Goal: Communication & Community: Answer question/provide support

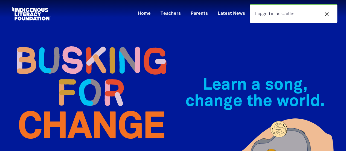
click at [330, 13] on icon "close" at bounding box center [327, 14] width 7 height 7
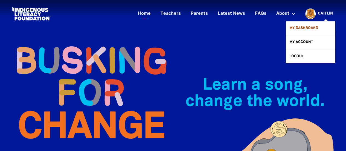
click at [317, 30] on link "My Dashboard" at bounding box center [310, 28] width 49 height 14
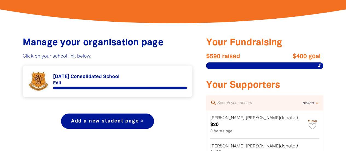
scroll to position [223, 0]
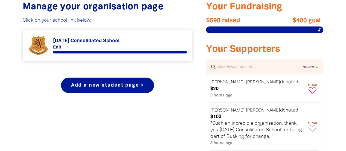
click at [315, 87] on icon "Paginated content" at bounding box center [313, 90] width 8 height 6
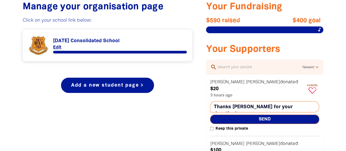
click at [228, 101] on textarea "Thanks [PERSON_NAME] for your donation!" at bounding box center [264, 106] width 109 height 11
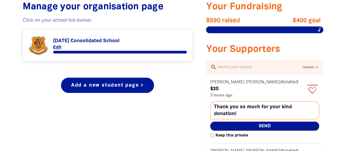
type textarea "Thank you so much for your kind donation!"
click at [231, 121] on span "Send" at bounding box center [264, 125] width 109 height 9
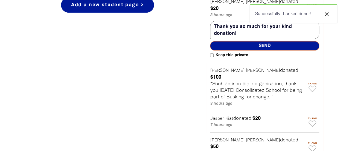
scroll to position [325, 0]
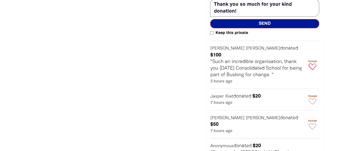
click at [312, 63] on icon "Paginated content" at bounding box center [313, 66] width 8 height 6
type textarea "Thanks [PERSON_NAME] for your donation!"
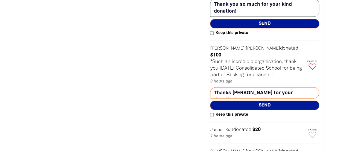
click at [212, 113] on input "Keep this private" at bounding box center [212, 115] width 4 height 4
checkbox input "true"
click at [215, 87] on textarea "Thanks [PERSON_NAME] for your donation!" at bounding box center [264, 92] width 109 height 11
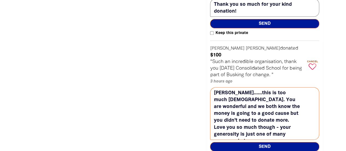
type textarea "[PERSON_NAME]......this is too much [DEMOGRAPHIC_DATA]. You are wonderful and w…"
click at [257, 142] on span "Send" at bounding box center [264, 146] width 109 height 9
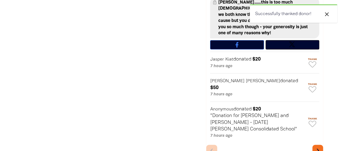
scroll to position [398, 0]
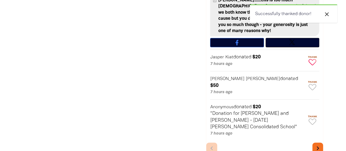
click at [309, 59] on icon "Paginated content" at bounding box center [313, 62] width 8 height 6
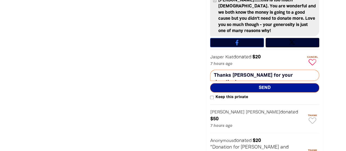
click at [269, 70] on textarea "Thanks [PERSON_NAME] for your donation!" at bounding box center [264, 75] width 109 height 11
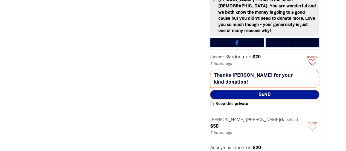
type textarea "Thanks [PERSON_NAME] for your kind donation!"
click at [264, 90] on span "Send" at bounding box center [264, 94] width 109 height 9
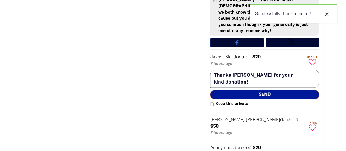
click at [312, 124] on icon "Paginated content" at bounding box center [313, 127] width 8 height 6
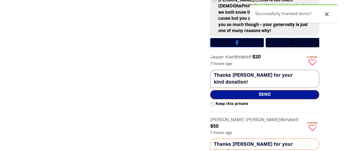
click at [269, 138] on textarea "Thanks [PERSON_NAME] for your donation!" at bounding box center [264, 143] width 109 height 11
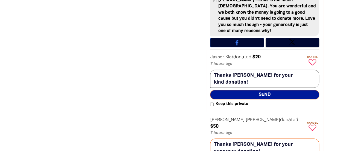
type textarea "Thanks [PERSON_NAME] for your generous donation!"
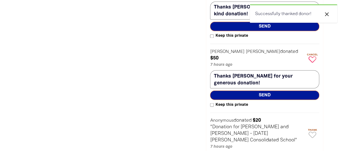
scroll to position [469, 0]
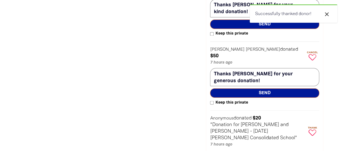
click at [311, 129] on icon "Paginated content" at bounding box center [313, 132] width 8 height 6
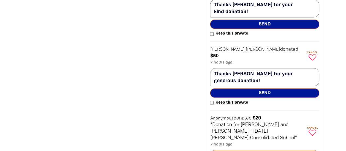
type textarea "Thank you [PERSON_NAME] and [PERSON_NAME] for your kind donation!"
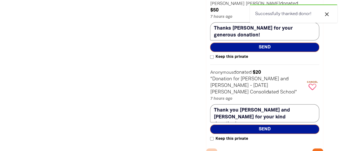
scroll to position [517, 0]
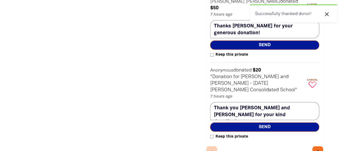
click at [315, 148] on icon "chevron_right" at bounding box center [318, 152] width 8 height 8
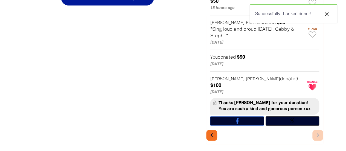
scroll to position [294, 0]
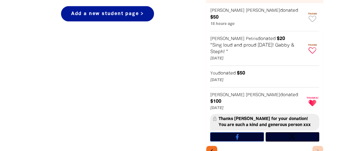
click at [315, 44] on span "Thank" at bounding box center [313, 45] width 14 height 3
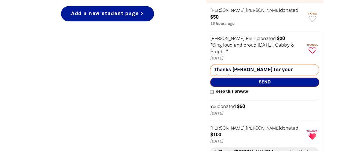
click at [275, 64] on textarea "Thanks [PERSON_NAME] for your donation!" at bounding box center [264, 69] width 109 height 11
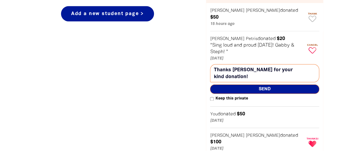
type textarea "Thanks [PERSON_NAME] for your kind donation!"
click at [263, 84] on span "Send" at bounding box center [264, 88] width 109 height 9
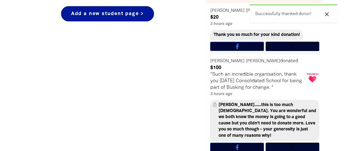
click at [334, 37] on div "Manage your organisation page Click on your school link below: Link to [GEOGRAP…" at bounding box center [173, 93] width 328 height 359
click at [329, 17] on icon "close" at bounding box center [327, 14] width 7 height 7
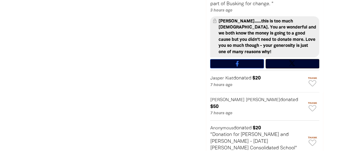
scroll to position [380, 0]
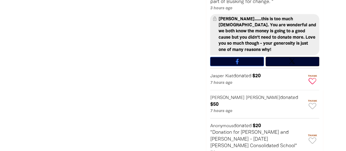
click at [314, 78] on icon "Paginated content" at bounding box center [313, 81] width 8 height 6
type textarea "Thanks [PERSON_NAME] for your donation!"
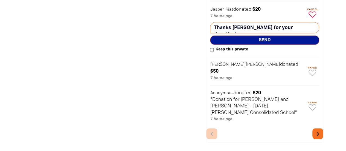
scroll to position [435, 0]
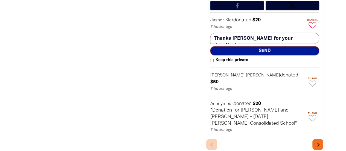
click at [318, 140] on icon "chevron_right" at bounding box center [318, 144] width 8 height 8
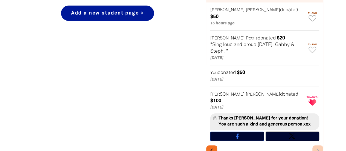
scroll to position [294, 0]
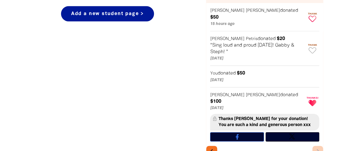
click at [313, 16] on icon "Paginated content" at bounding box center [313, 19] width 8 height 6
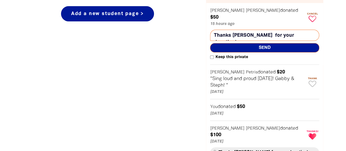
click at [255, 30] on textarea "Thanks [PERSON_NAME] for your donation!" at bounding box center [264, 35] width 109 height 11
click at [277, 30] on textarea "Thanks [PERSON_NAME] for your donation!" at bounding box center [264, 35] width 109 height 11
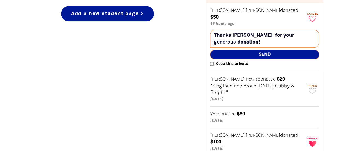
click at [247, 30] on textarea "Thanks [PERSON_NAME] for your generous donation!" at bounding box center [264, 39] width 109 height 18
type textarea "Thanks [PERSON_NAME] for your generous donation!"
click at [250, 50] on span "Send" at bounding box center [264, 54] width 109 height 9
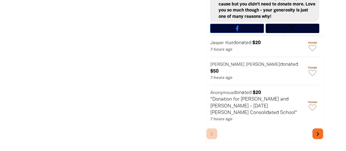
scroll to position [433, 0]
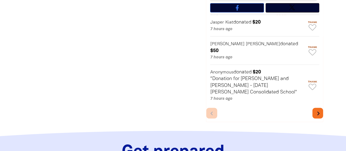
click at [321, 108] on button "chevron_right" at bounding box center [318, 113] width 11 height 11
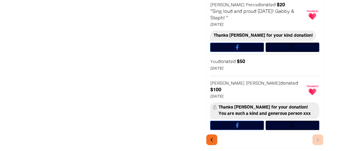
scroll to position [358, 0]
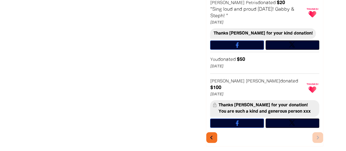
click at [214, 134] on icon "chevron_left" at bounding box center [212, 138] width 8 height 8
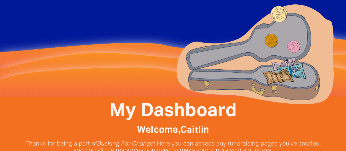
scroll to position [0, 0]
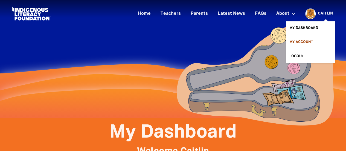
click at [305, 39] on link "My Account" at bounding box center [310, 42] width 49 height 14
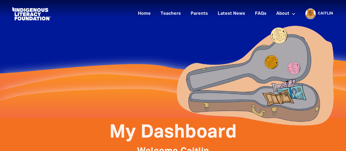
select select "teacher"
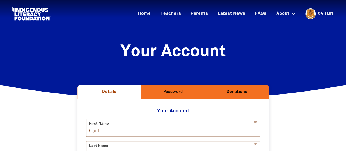
select select "AU"
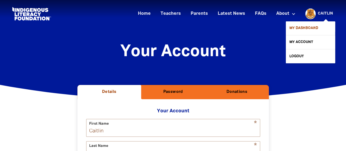
click at [308, 27] on link "My Dashboard" at bounding box center [310, 28] width 49 height 14
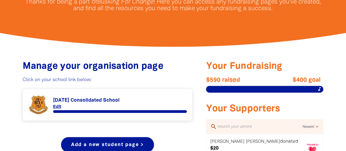
scroll to position [170, 0]
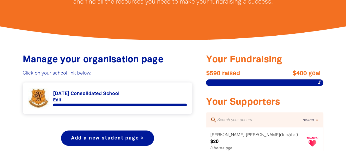
click at [94, 93] on link "Link to [DATE] Consolidated School" at bounding box center [107, 98] width 159 height 21
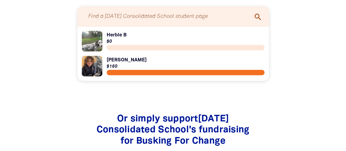
scroll to position [620, 0]
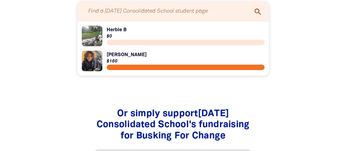
click at [117, 58] on link "Link to [PERSON_NAME]" at bounding box center [173, 61] width 183 height 21
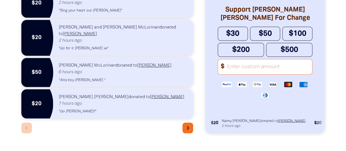
scroll to position [450, 0]
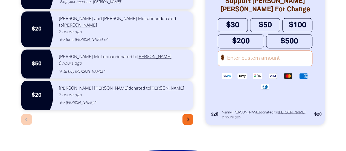
click at [190, 114] on button "chevron_right" at bounding box center [188, 119] width 11 height 11
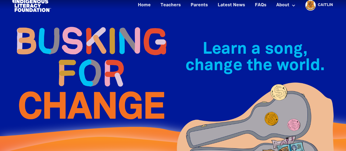
scroll to position [0, 0]
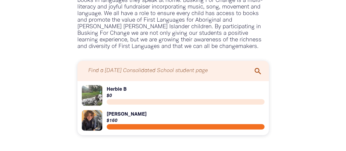
scroll to position [546, 0]
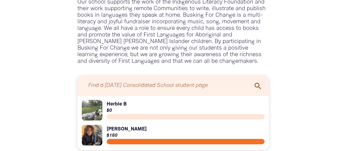
click at [111, 103] on link "Link to [PERSON_NAME]" at bounding box center [173, 110] width 183 height 21
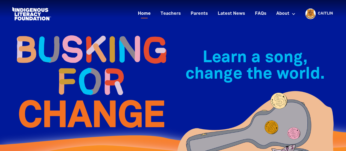
click at [146, 17] on link "Home" at bounding box center [144, 13] width 19 height 9
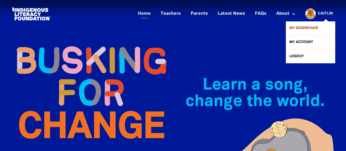
click at [305, 25] on link "My Dashboard" at bounding box center [310, 28] width 49 height 14
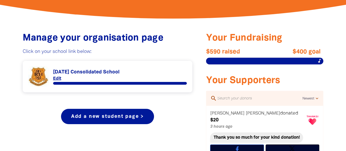
scroll to position [187, 0]
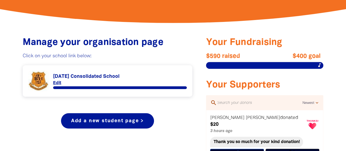
click at [106, 75] on link "Link to [DATE] Consolidated School" at bounding box center [107, 81] width 159 height 21
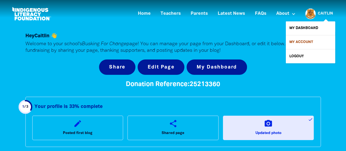
click at [306, 42] on link "My Account" at bounding box center [310, 42] width 49 height 14
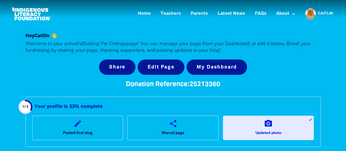
select select "teacher"
select select "AU"
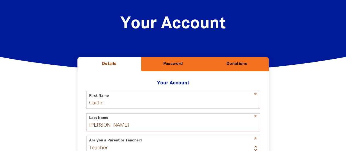
scroll to position [29, 0]
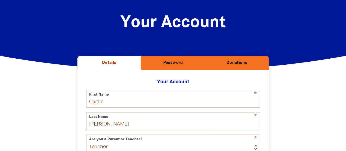
click at [244, 61] on h2 "Donations" at bounding box center [236, 62] width 55 height 5
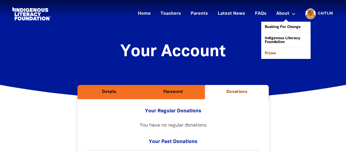
click at [276, 51] on link "Prizes" at bounding box center [285, 53] width 49 height 11
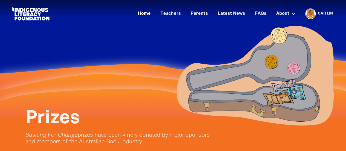
click at [146, 15] on link "Home" at bounding box center [144, 13] width 19 height 9
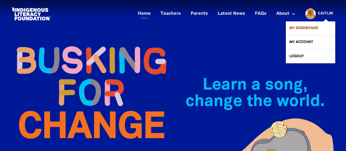
click at [311, 26] on link "My Dashboard" at bounding box center [310, 28] width 49 height 14
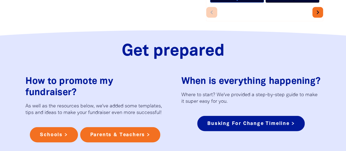
scroll to position [611, 0]
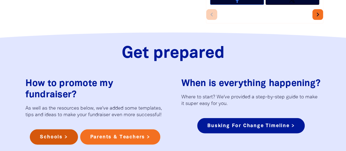
click at [59, 129] on link "Schools >" at bounding box center [54, 136] width 48 height 15
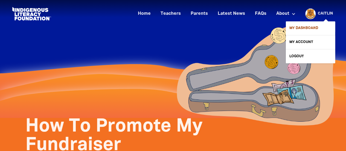
click at [309, 27] on link "My Dashboard" at bounding box center [310, 28] width 49 height 14
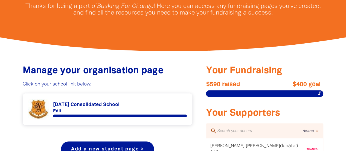
scroll to position [161, 0]
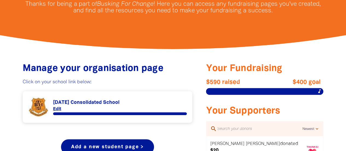
click at [76, 102] on link "Link to [DATE] Consolidated School" at bounding box center [107, 107] width 159 height 21
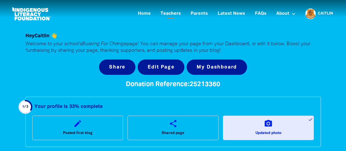
click at [169, 15] on link "Teachers" at bounding box center [170, 13] width 27 height 9
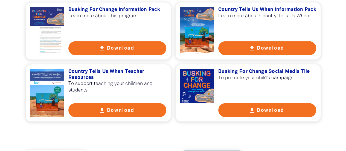
scroll to position [391, 0]
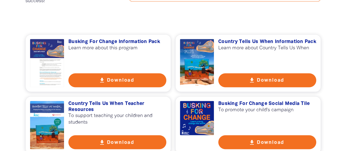
click at [264, 102] on h3 "Busking For Change Social Media Tile" at bounding box center [267, 104] width 98 height 6
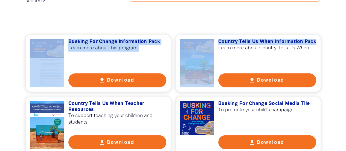
drag, startPoint x: 346, startPoint y: 41, endPoint x: 350, endPoint y: 28, distance: 13.8
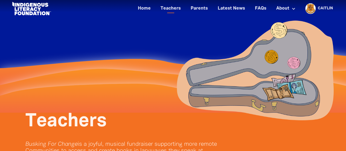
scroll to position [0, 0]
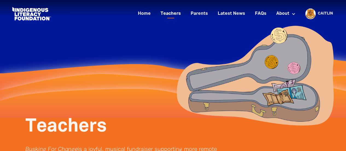
click at [178, 15] on link "Teachers" at bounding box center [170, 13] width 27 height 9
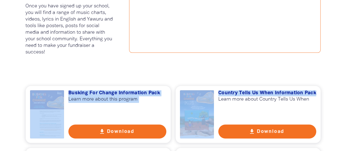
scroll to position [337, 0]
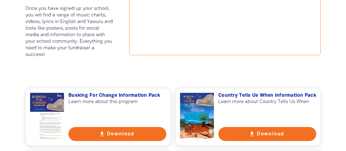
click at [324, 70] on div "Busking For Change is a joyful musical multi-literacy activity where students c…" at bounding box center [173, 6] width 328 height 141
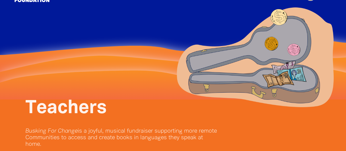
scroll to position [0, 0]
